Goal: Task Accomplishment & Management: Complete application form

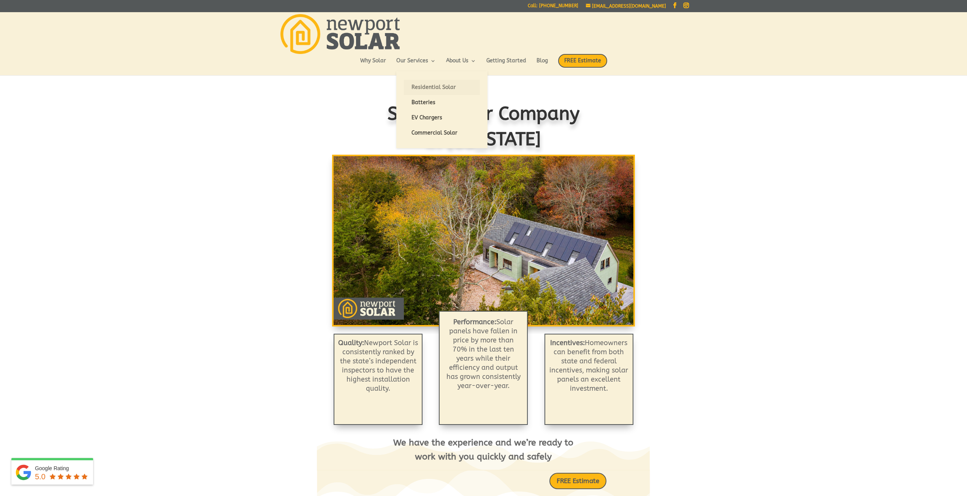
click at [424, 87] on link "Residential Solar" at bounding box center [442, 87] width 76 height 15
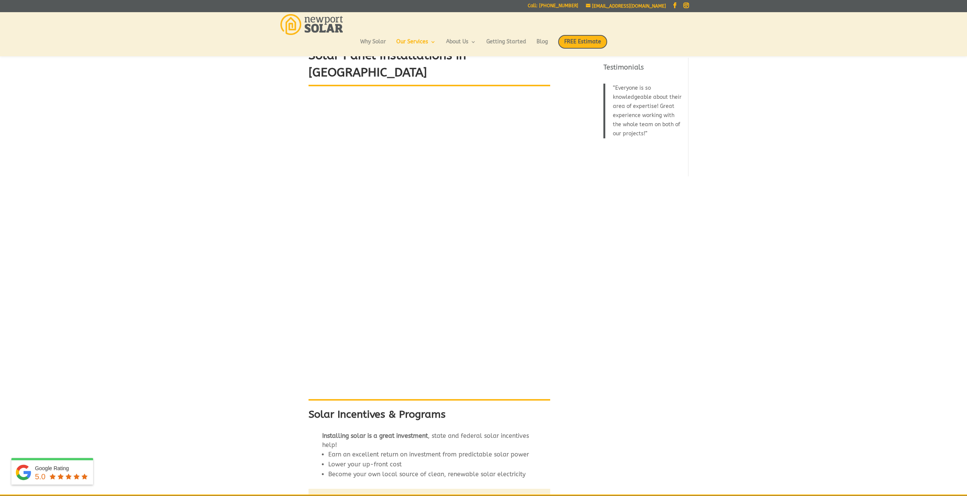
scroll to position [30, 0]
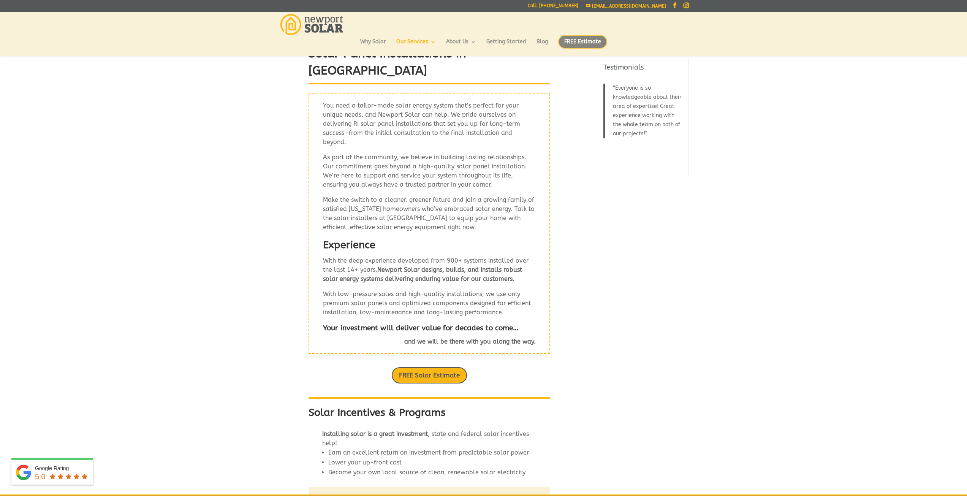
click at [584, 41] on span "FREE Estimate" at bounding box center [582, 42] width 49 height 14
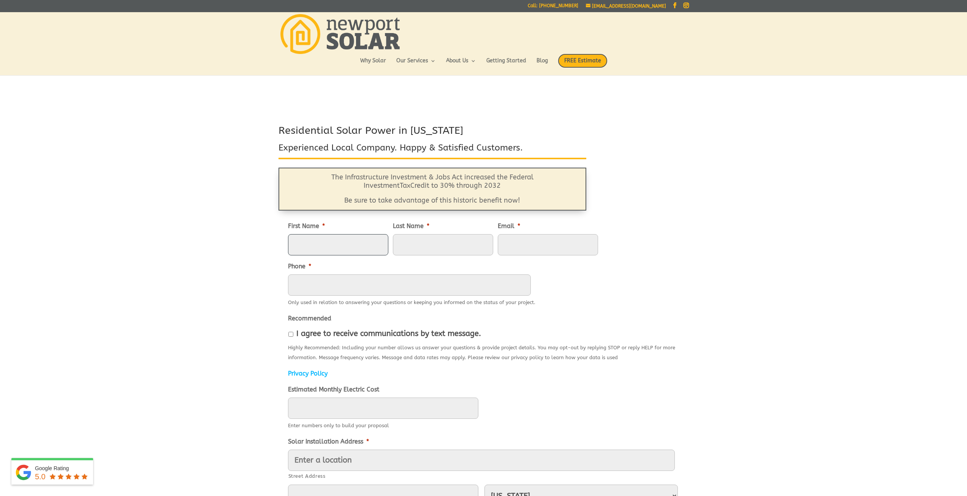
click at [361, 246] on input "First Name *" at bounding box center [338, 244] width 100 height 21
click at [218, 252] on div "Residential Solar Power in [US_STATE] Experienced Local Company. Happy & Satisf…" at bounding box center [483, 411] width 967 height 576
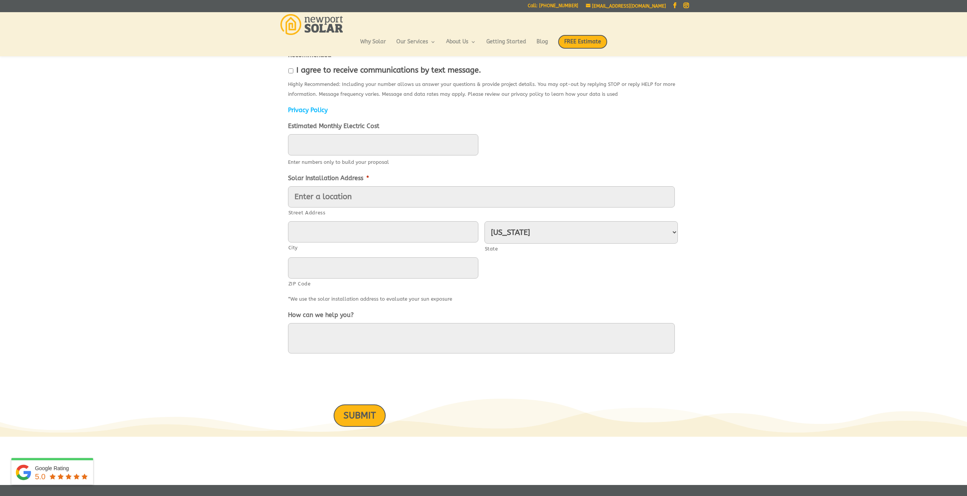
scroll to position [243, 0]
type input "____"
click at [337, 143] on input "____" at bounding box center [383, 145] width 190 height 21
click at [250, 154] on div "Residential Solar Power in Rhode Island Experienced Local Company. Happy & Sati…" at bounding box center [483, 149] width 967 height 576
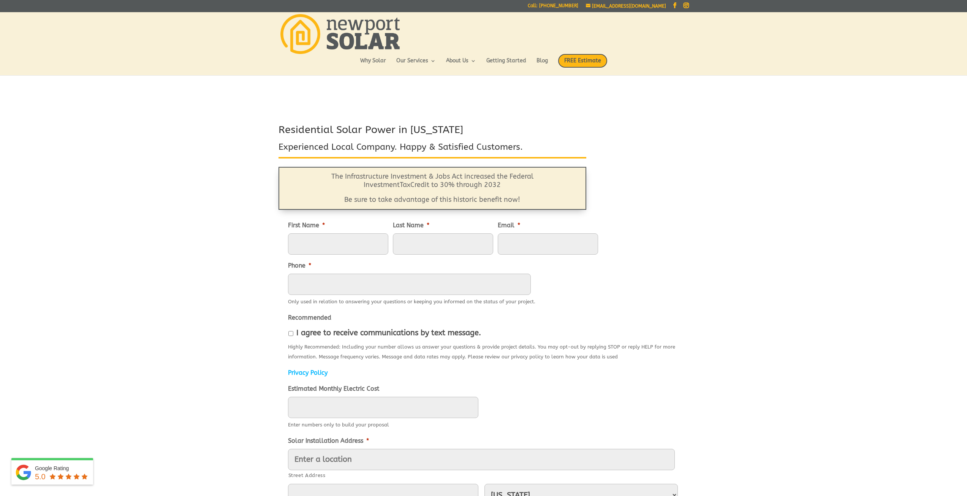
scroll to position [0, 0]
